Goal: Task Accomplishment & Management: Use online tool/utility

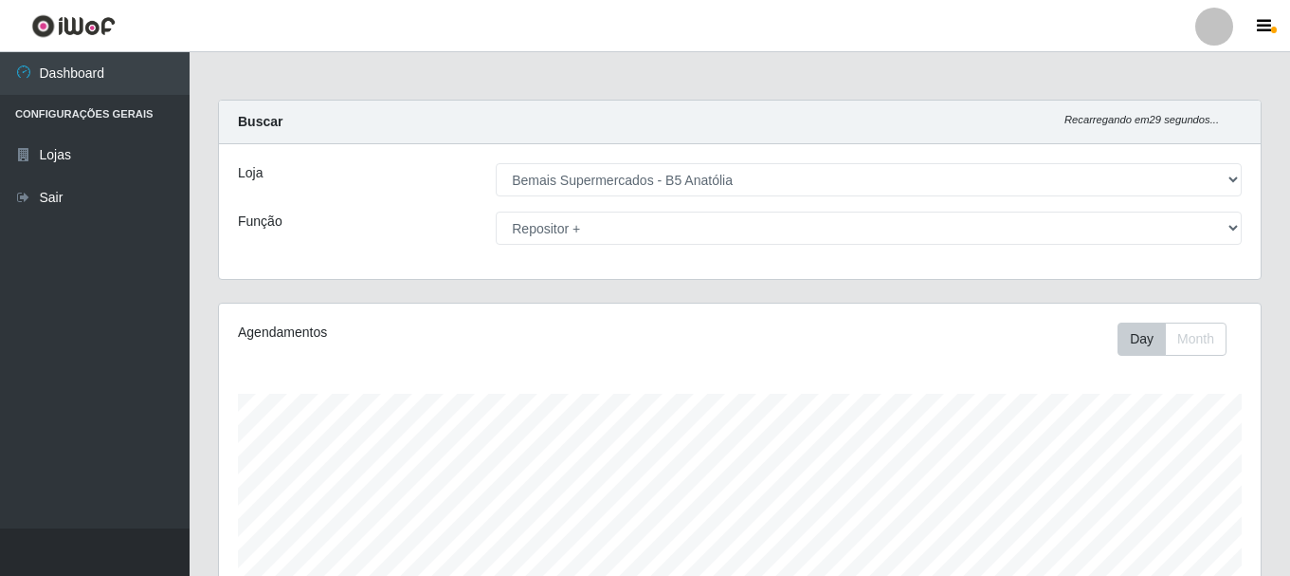
select select "405"
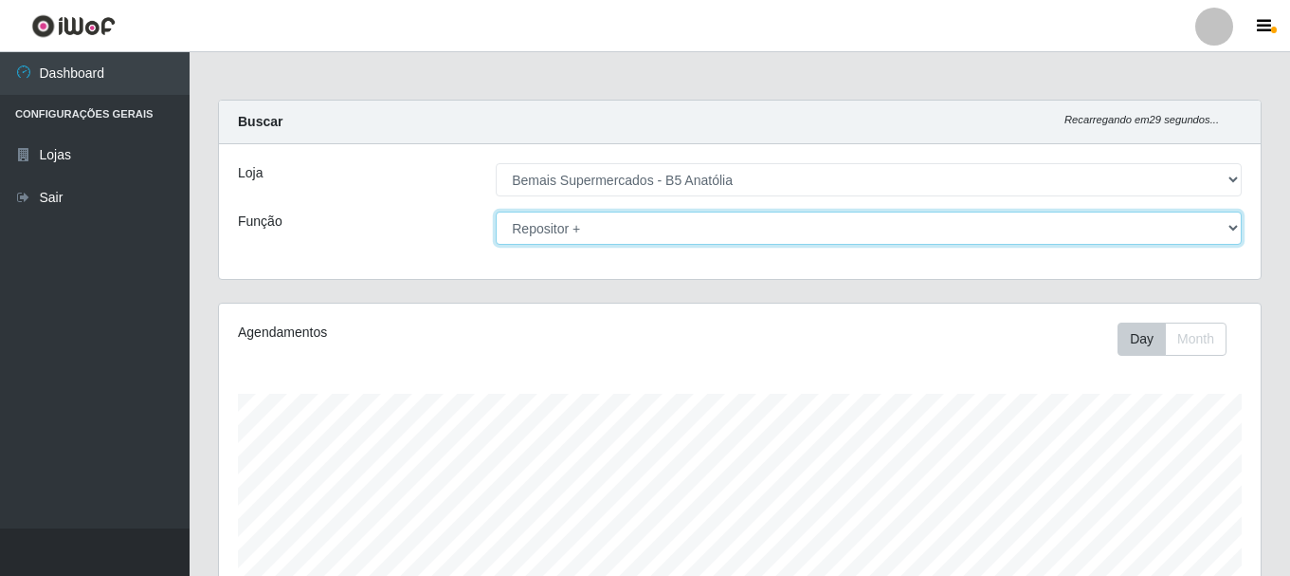
click at [597, 227] on select "[Selecione...] ASG ASG + ASG ++ Auxiliar de Estacionamento Auxiliar de Estacion…" at bounding box center [869, 227] width 746 height 33
select select "72"
click at [496, 211] on select "[Selecione...] ASG ASG + ASG ++ Auxiliar de Estacionamento Auxiliar de Estacion…" at bounding box center [869, 227] width 746 height 33
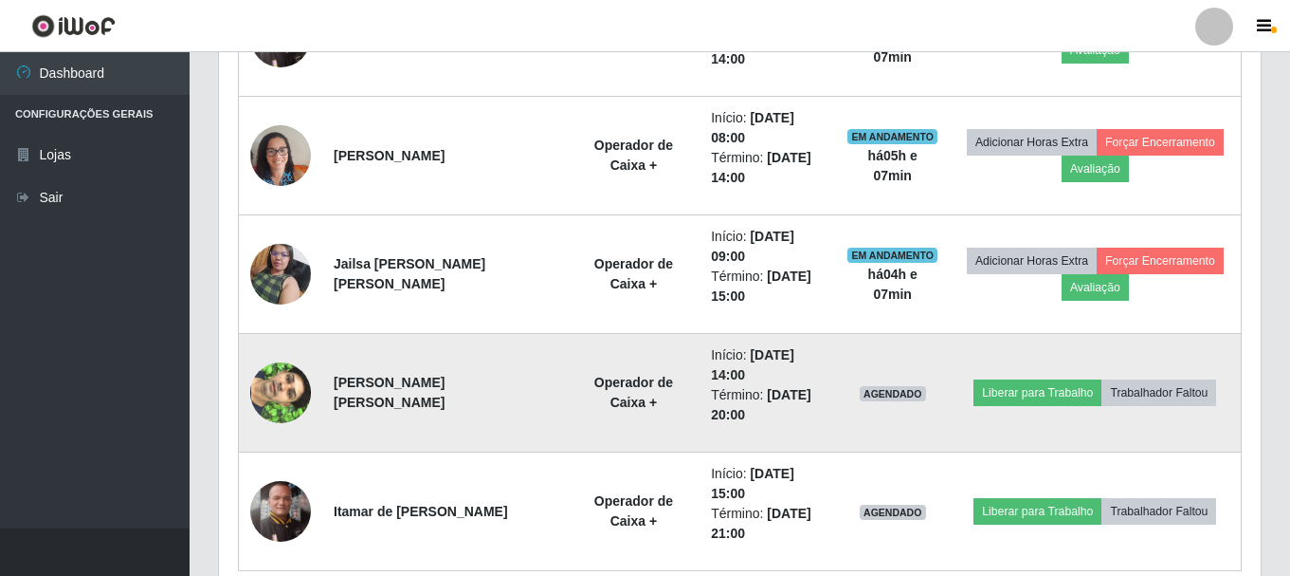
scroll to position [773, 0]
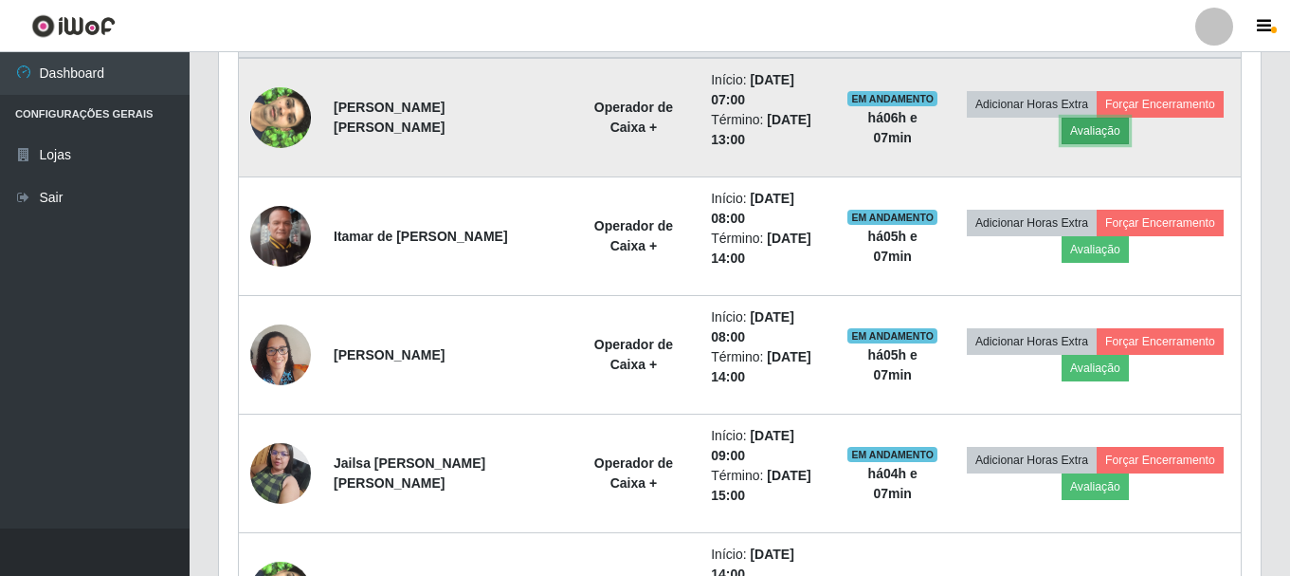
click at [1084, 128] on button "Avaliação" at bounding box center [1095, 131] width 67 height 27
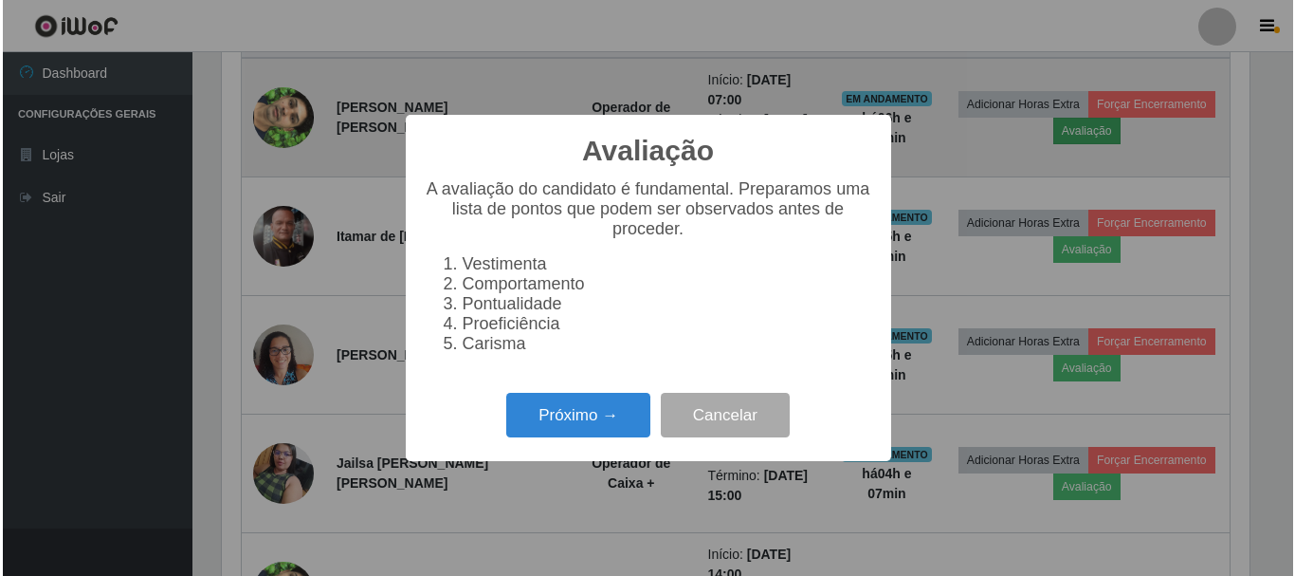
scroll to position [393, 1033]
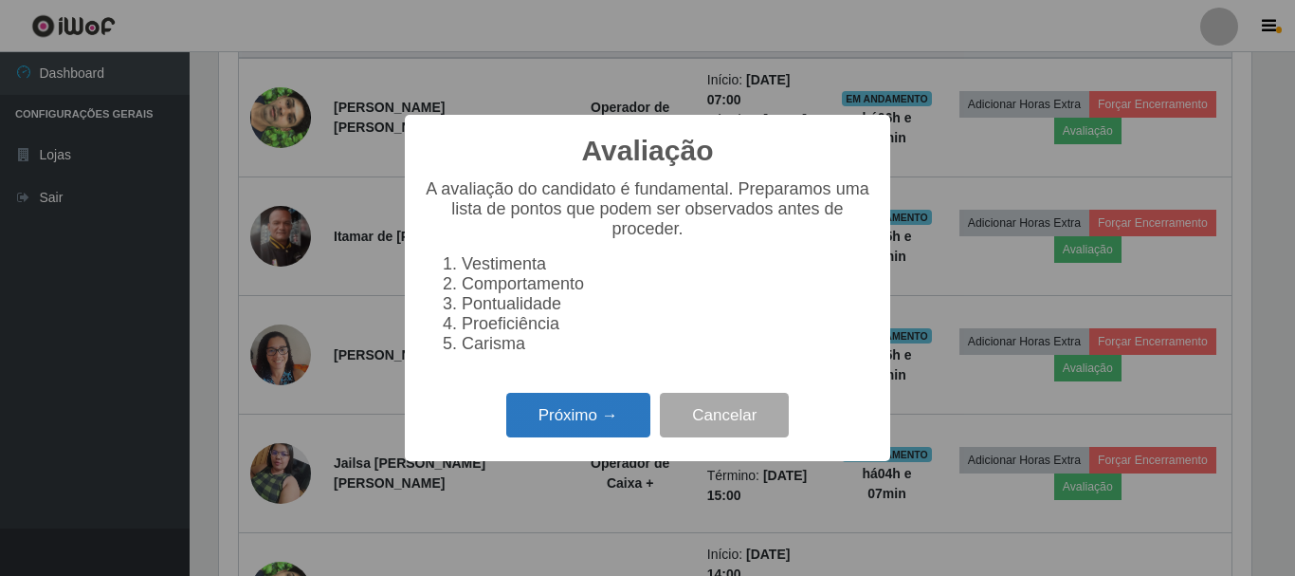
click at [587, 437] on button "Próximo →" at bounding box center [578, 415] width 144 height 45
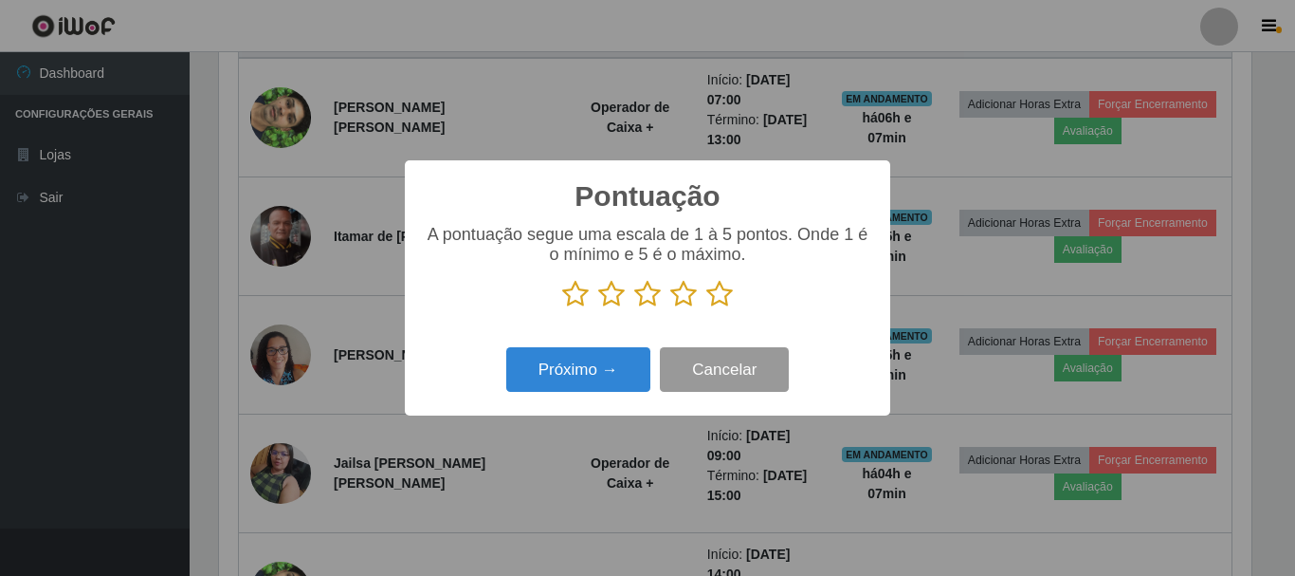
scroll to position [947799, 947160]
click at [718, 299] on icon at bounding box center [719, 294] width 27 height 28
click at [706, 308] on input "radio" at bounding box center [706, 308] width 0 height 0
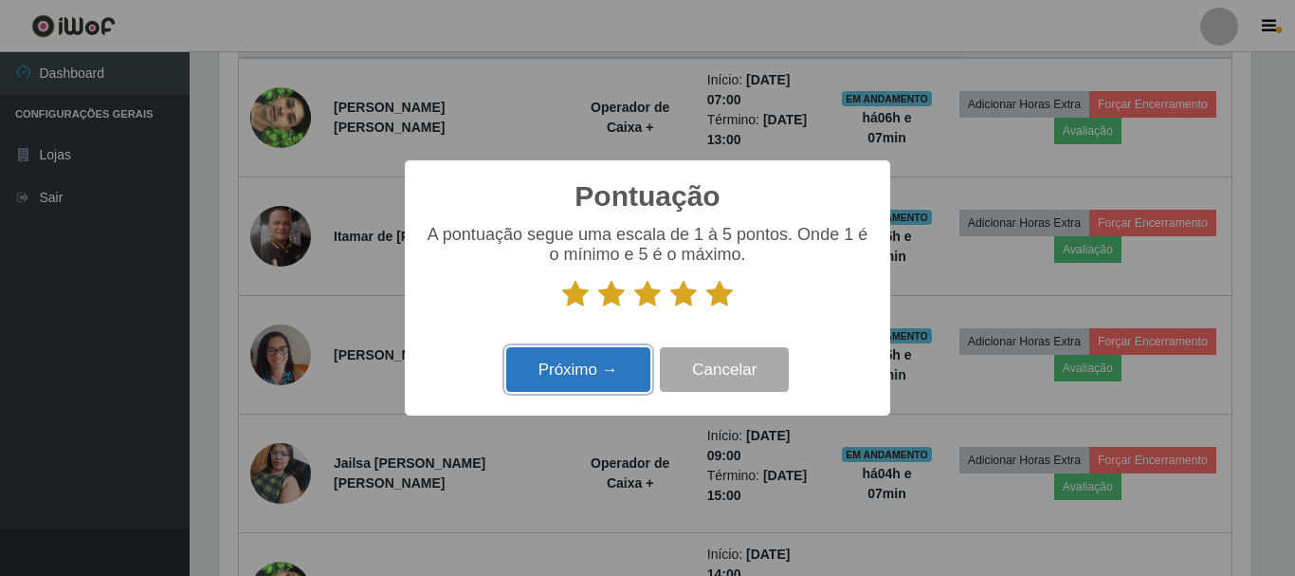
click at [603, 376] on button "Próximo →" at bounding box center [578, 369] width 144 height 45
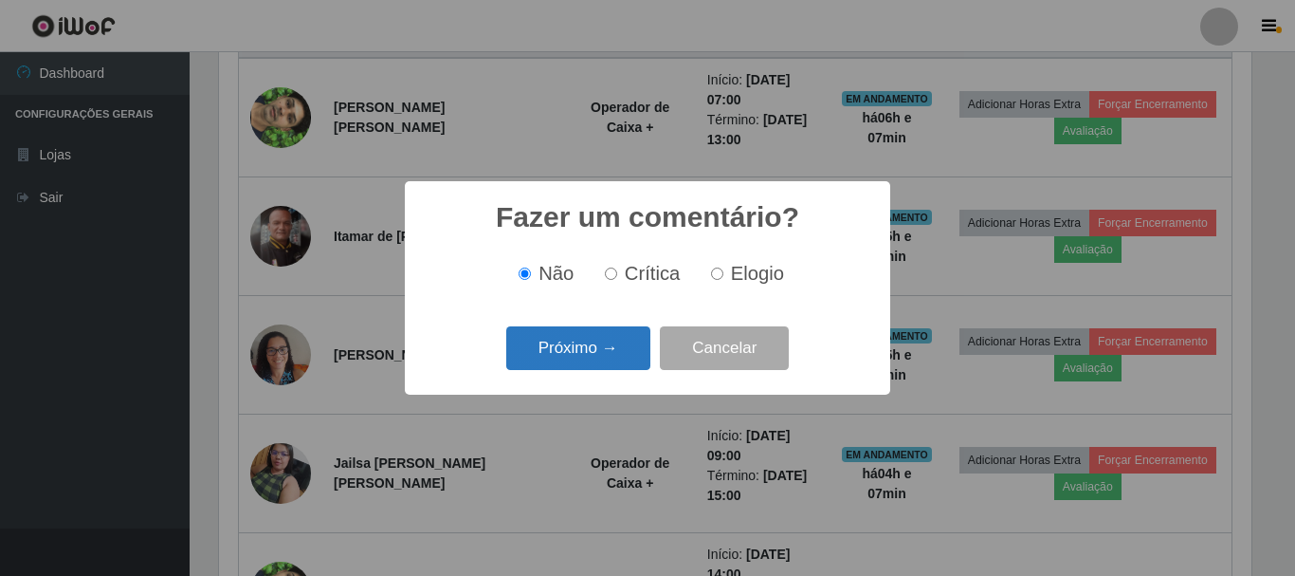
click at [596, 345] on button "Próximo →" at bounding box center [578, 348] width 144 height 45
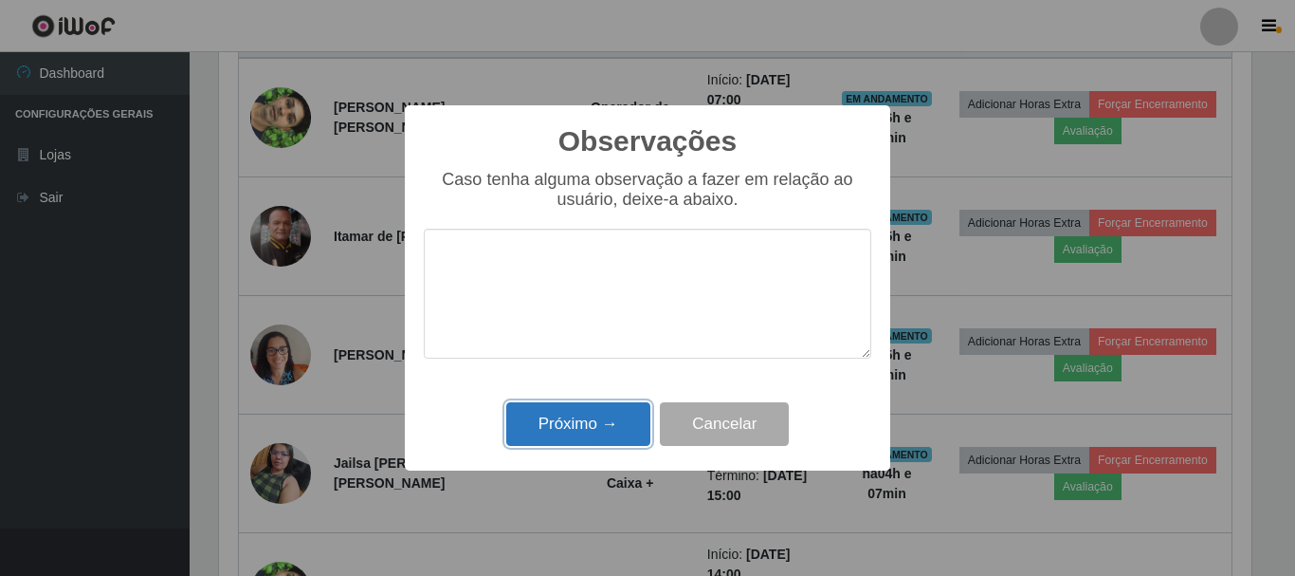
click at [577, 434] on button "Próximo →" at bounding box center [578, 424] width 144 height 45
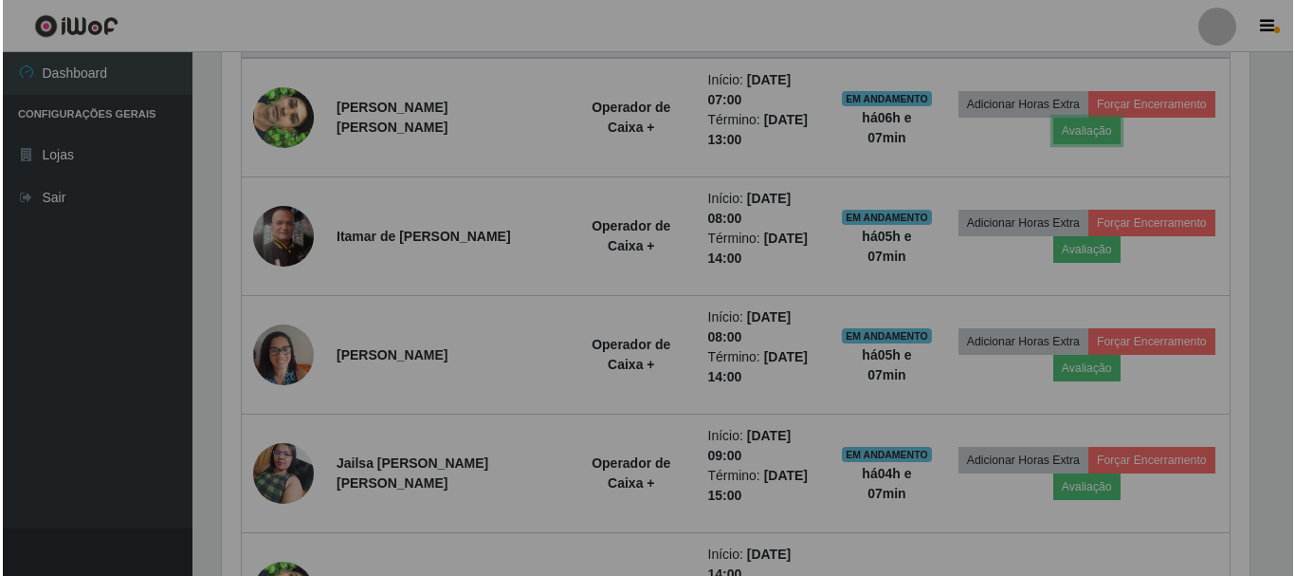
scroll to position [393, 1042]
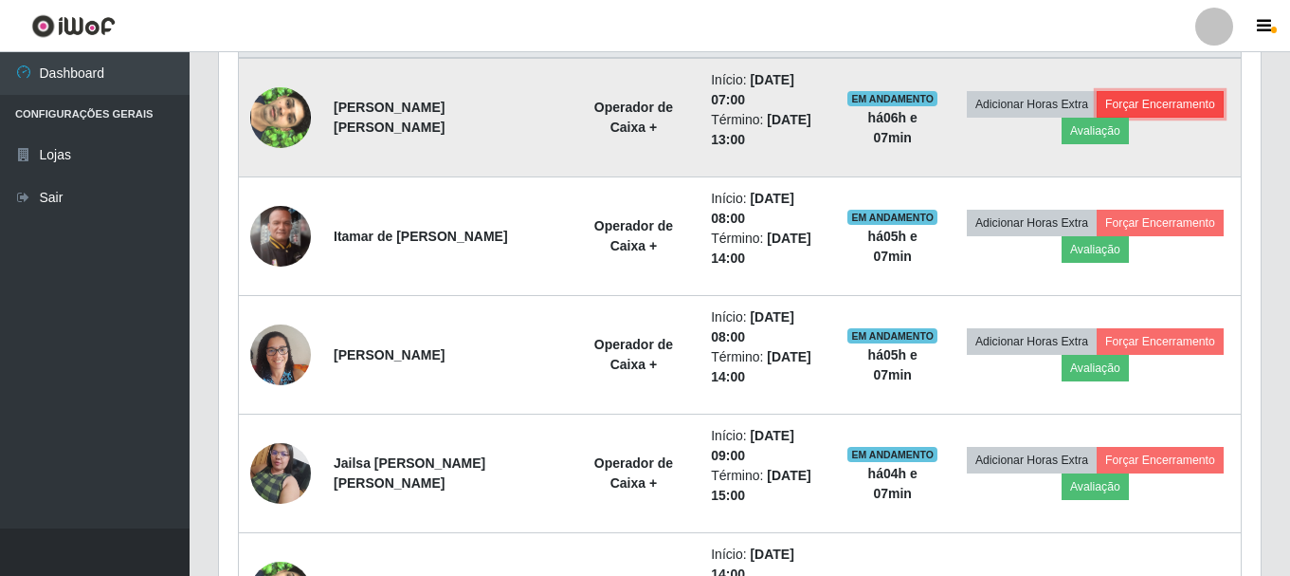
click at [1162, 98] on button "Forçar Encerramento" at bounding box center [1160, 104] width 127 height 27
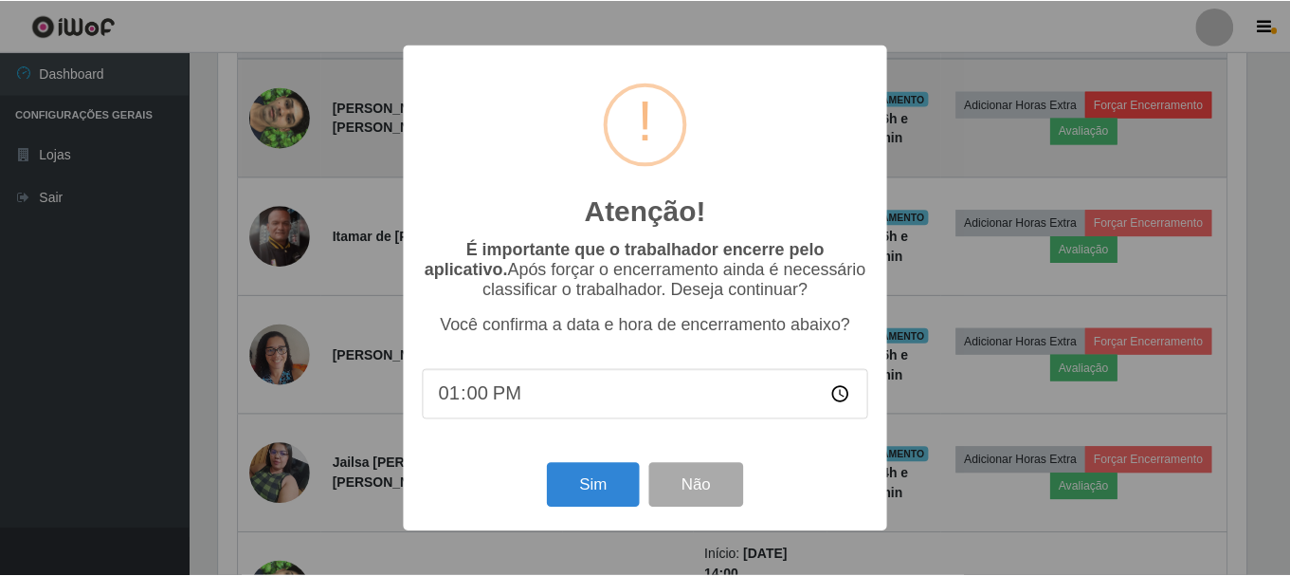
scroll to position [393, 1033]
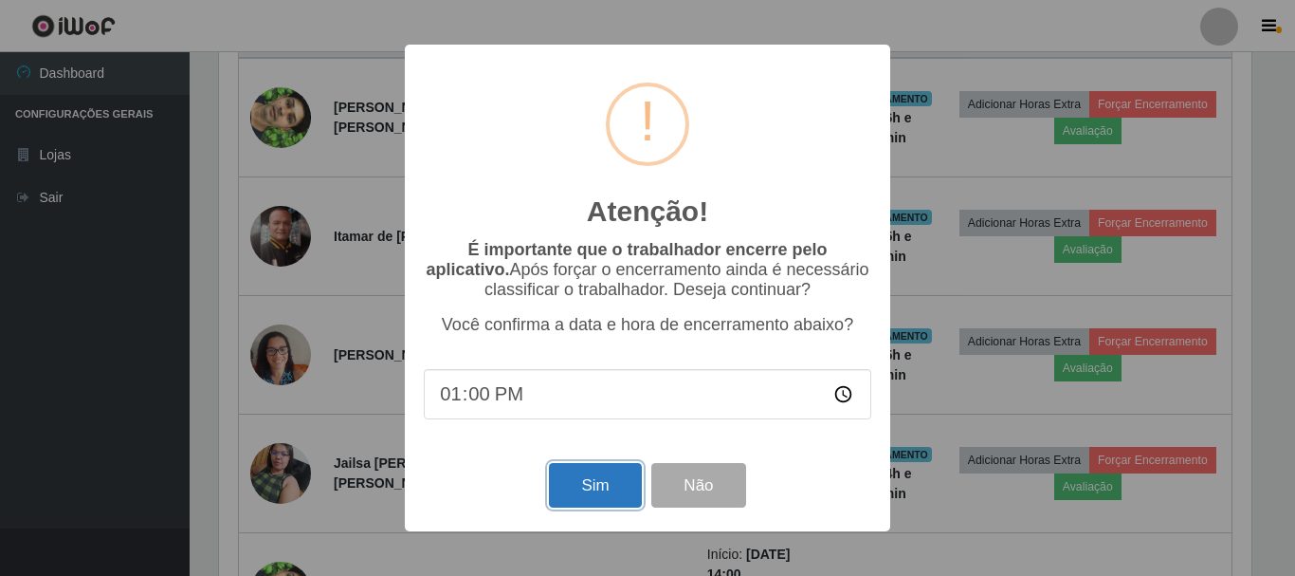
click at [624, 491] on button "Sim" at bounding box center [595, 485] width 92 height 45
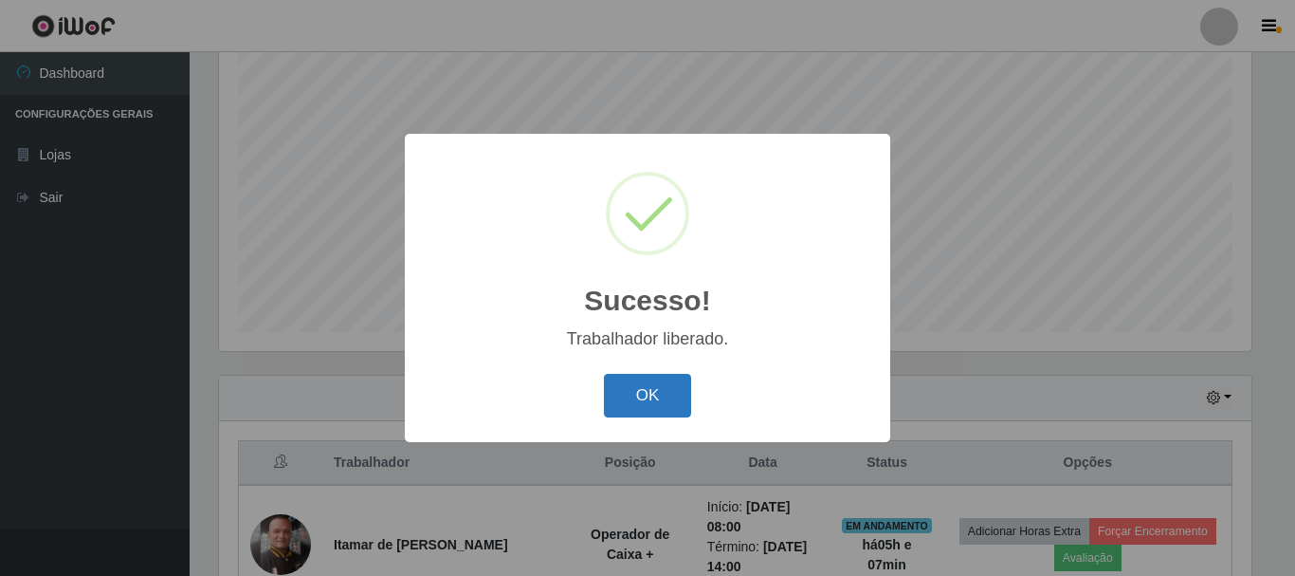
click at [654, 383] on button "OK" at bounding box center [648, 396] width 88 height 45
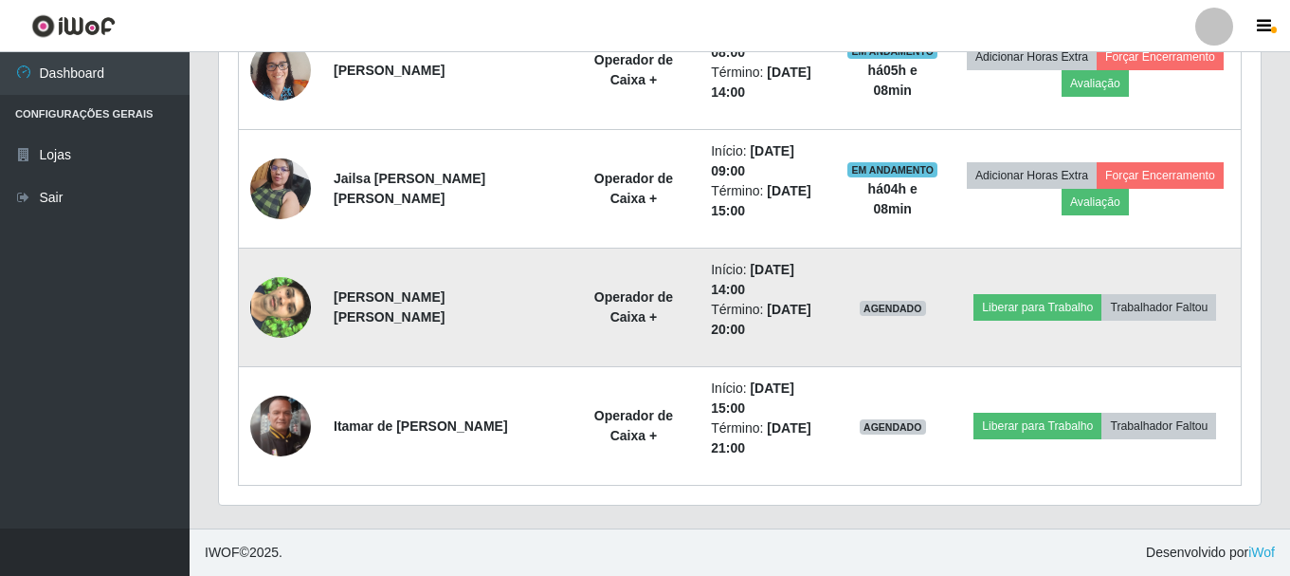
scroll to position [749, 0]
